Goal: Information Seeking & Learning: Learn about a topic

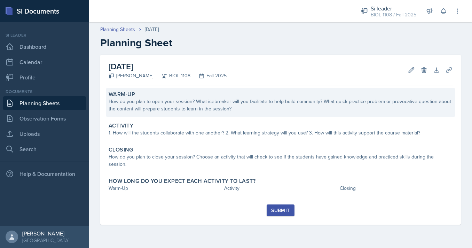
click at [211, 110] on div "How do you plan to open your session? What icebreaker will you facilitate to he…" at bounding box center [281, 105] width 344 height 15
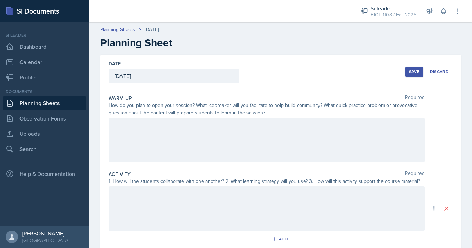
click at [218, 131] on div at bounding box center [267, 140] width 316 height 45
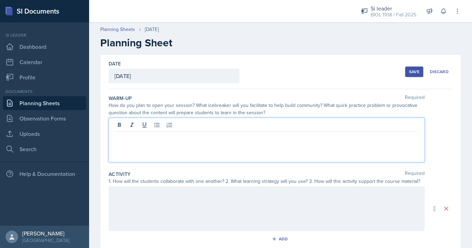
scroll to position [38, 0]
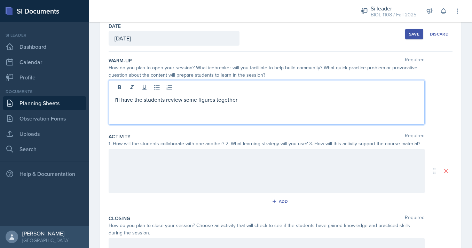
click at [114, 102] on div "I'll have the students review some figures together" at bounding box center [267, 102] width 316 height 45
click at [115, 102] on p "I'll have the students review some figures together" at bounding box center [266, 99] width 304 height 8
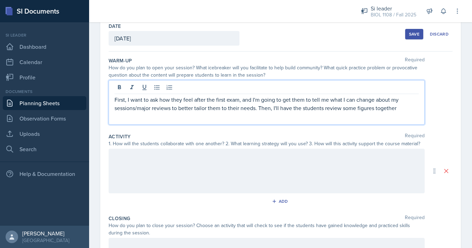
click at [404, 112] on p "First, I want to ask how they feel after the first exam, and I'm going to get t…" at bounding box center [266, 103] width 304 height 17
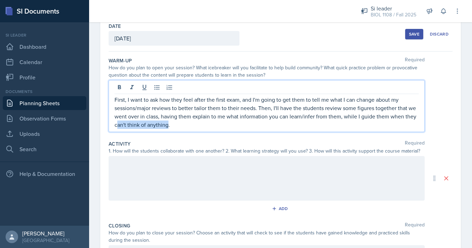
drag, startPoint x: 168, startPoint y: 125, endPoint x: 116, endPoint y: 124, distance: 51.8
click at [116, 124] on p "First, I want to ask how they feel after the first exam, and I'm going to get t…" at bounding box center [266, 111] width 304 height 33
click at [174, 127] on p "First, I want to ask how they feel after the first exam, and I'm going to get t…" at bounding box center [266, 111] width 304 height 33
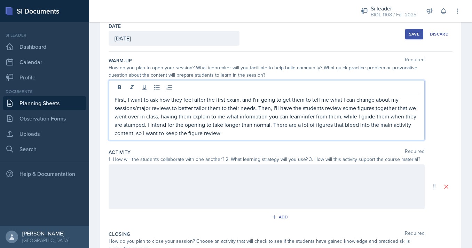
click at [372, 126] on p "First, I want to ask how they feel after the first exam, and I'm going to get t…" at bounding box center [266, 116] width 304 height 42
click at [152, 135] on p "First, I want to ask how they feel after the first exam, and I'm going to get t…" at bounding box center [266, 116] width 304 height 42
click at [348, 126] on p "First, I want to ask how they feel after the first exam, and I'm going to get t…" at bounding box center [266, 116] width 304 height 42
drag, startPoint x: 149, startPoint y: 135, endPoint x: 391, endPoint y: 127, distance: 241.9
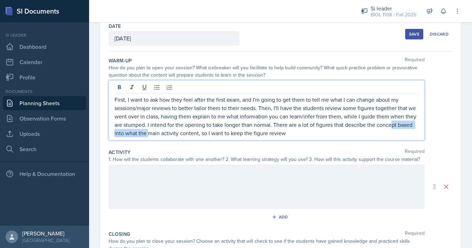
click at [391, 127] on p "First, I want to ask how they feel after the first exam, and I'm going to get t…" at bounding box center [266, 116] width 304 height 42
click at [382, 137] on p "First, I want to ask how they feel after the first exam, and I'm going to get t…" at bounding box center [266, 116] width 304 height 42
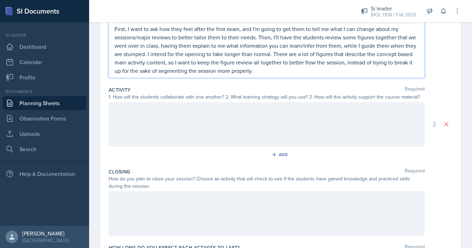
scroll to position [113, 0]
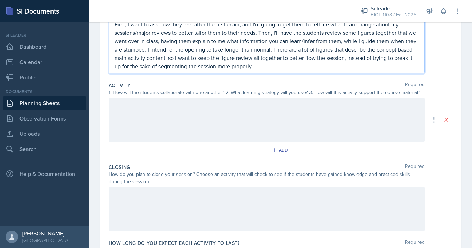
click at [264, 130] on div at bounding box center [267, 119] width 316 height 45
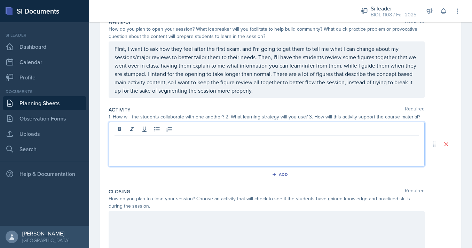
scroll to position [75, 0]
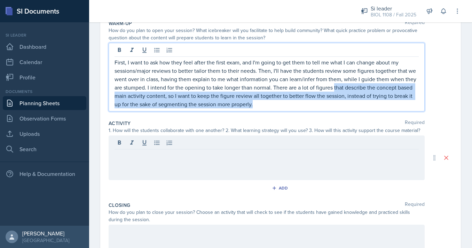
drag, startPoint x: 267, startPoint y: 91, endPoint x: 335, endPoint y: 90, distance: 67.8
click at [335, 90] on p "First, I want to ask how they feel after the first exam, and I'm going to get t…" at bounding box center [266, 83] width 304 height 50
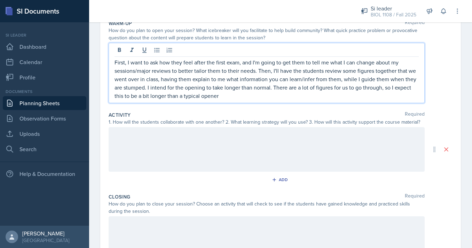
scroll to position [82, 0]
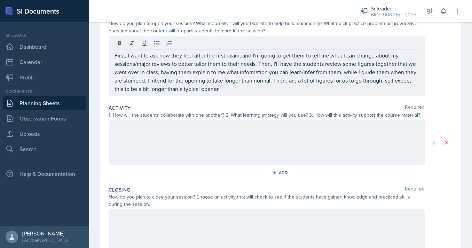
click at [262, 155] on div at bounding box center [267, 142] width 316 height 45
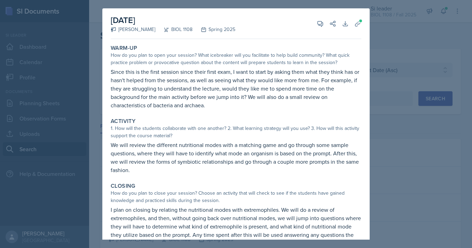
select select "e2039551-f485-4c1b-a525-5b9893bb04c4"
select select "5fcd17bf-4c83-4ef3-b338-22f7dd783e60"
select select "2"
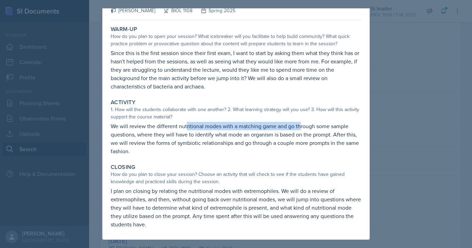
drag, startPoint x: 186, startPoint y: 126, endPoint x: 308, endPoint y: 126, distance: 121.8
click at [307, 126] on p "We will review the different nutritional modes with a matching game and go thro…" at bounding box center [236, 138] width 250 height 33
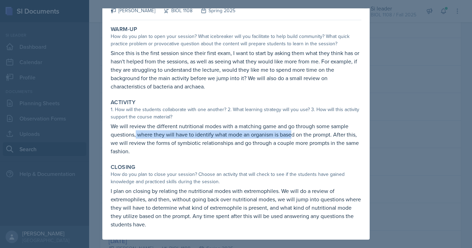
drag, startPoint x: 135, startPoint y: 134, endPoint x: 301, endPoint y: 134, distance: 165.2
click at [301, 134] on p "We will review the different nutritional modes with a matching game and go thro…" at bounding box center [236, 138] width 250 height 33
